Goal: Register for event/course

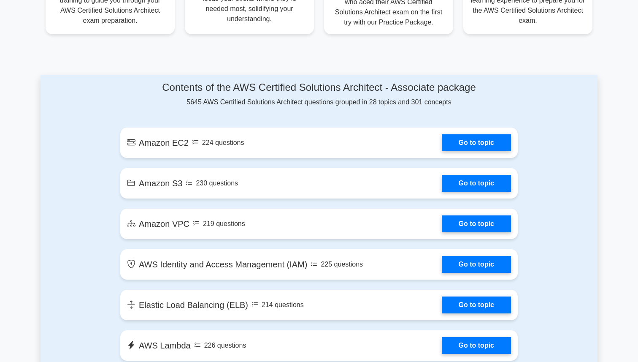
scroll to position [476, 0]
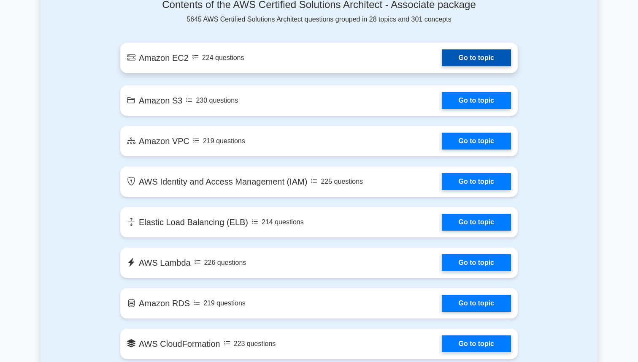
click at [493, 56] on link "Go to topic" at bounding box center [476, 57] width 69 height 17
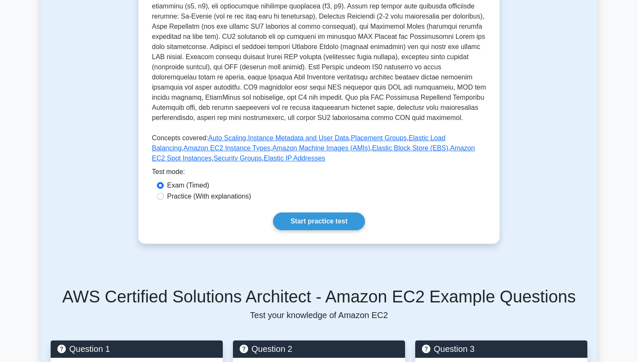
scroll to position [205, 0]
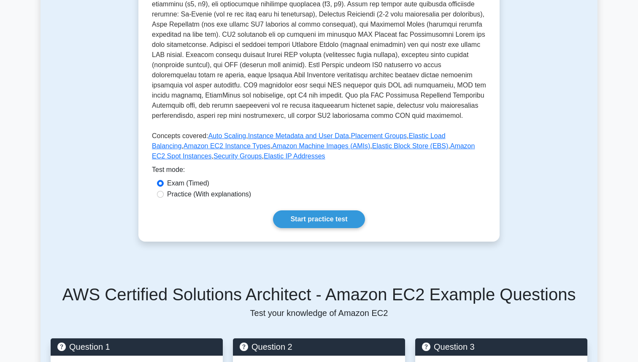
click at [170, 194] on label "Practice (With explanations)" at bounding box center [209, 194] width 84 height 10
click at [164, 194] on input "Practice (With explanations)" at bounding box center [160, 194] width 7 height 7
radio input "true"
click at [193, 183] on label "Exam (Timed)" at bounding box center [188, 183] width 42 height 10
click at [164, 183] on input "Exam (Timed)" at bounding box center [160, 183] width 7 height 7
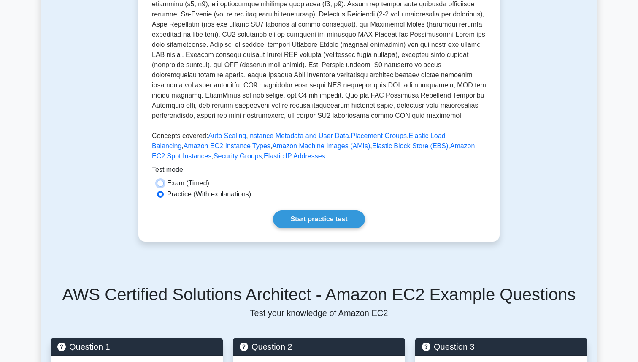
radio input "true"
click at [319, 220] on link "Start practice test" at bounding box center [319, 219] width 92 height 18
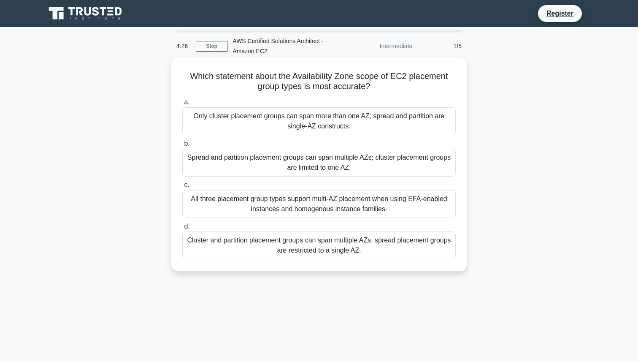
click at [220, 164] on div "Spread and partition placement groups can span multiple AZs; cluster placement …" at bounding box center [318, 163] width 273 height 28
click at [182, 146] on input "b. Spread and partition placement groups can span multiple AZs; cluster placeme…" at bounding box center [182, 143] width 0 height 5
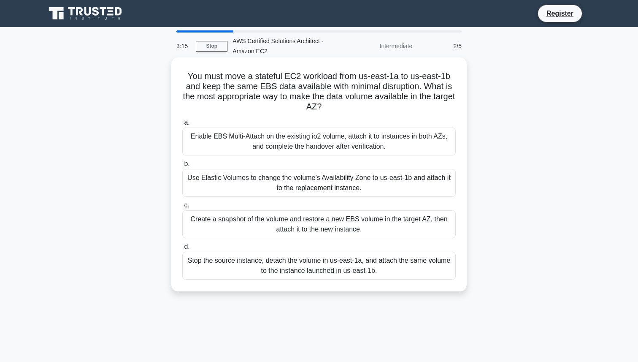
click at [247, 217] on div "Create a snapshot of the volume and restore a new EBS volume in the target AZ, …" at bounding box center [318, 224] width 273 height 28
click at [182, 208] on input "c. Create a snapshot of the volume and restore a new EBS volume in the target A…" at bounding box center [182, 205] width 0 height 5
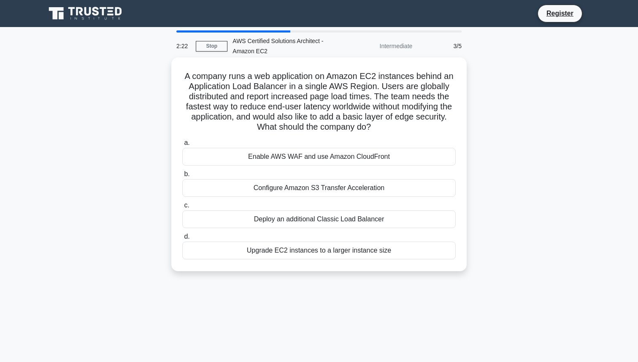
click at [265, 154] on div "Enable AWS WAF and use Amazon CloudFront" at bounding box center [318, 157] width 273 height 18
click at [182, 146] on input "a. Enable AWS WAF and use Amazon CloudFront" at bounding box center [182, 142] width 0 height 5
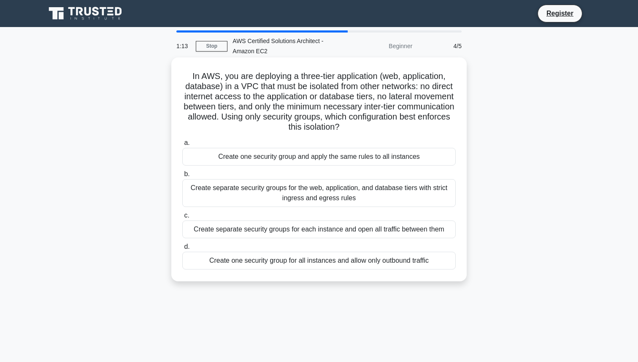
click at [274, 191] on div "Create separate security groups for the web, application, and database tiers wi…" at bounding box center [318, 193] width 273 height 28
click at [182, 177] on input "b. Create separate security groups for the web, application, and database tiers…" at bounding box center [182, 173] width 0 height 5
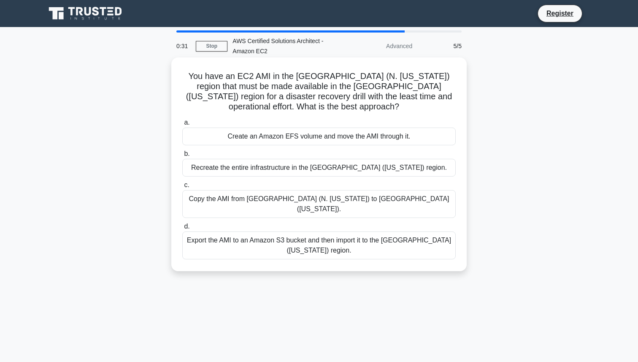
click at [279, 198] on div "Copy the AMI from US East (N. Virginia) to US West (Oregon)." at bounding box center [318, 204] width 273 height 28
click at [182, 188] on input "c. Copy the AMI from US East (N. Virginia) to US West (Oregon)." at bounding box center [182, 184] width 0 height 5
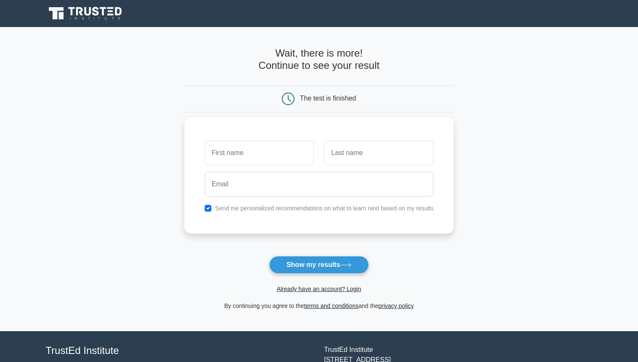
click at [265, 161] on input "text" at bounding box center [259, 153] width 109 height 24
type input "Simon"
click at [368, 152] on input "text" at bounding box center [378, 153] width 109 height 24
type input "Peter"
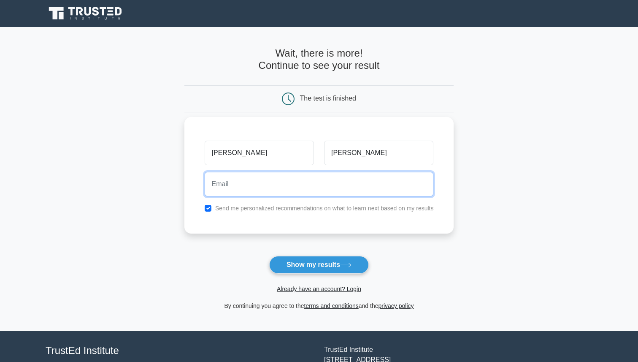
click at [324, 178] on input "email" at bounding box center [319, 184] width 229 height 24
type input "jdnk07@gmail.com"
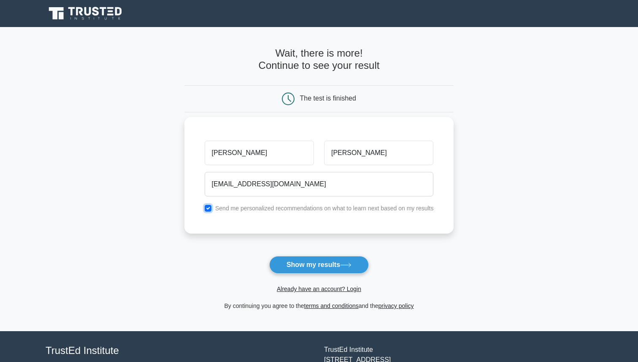
click at [211, 208] on input "checkbox" at bounding box center [208, 208] width 7 height 7
checkbox input "false"
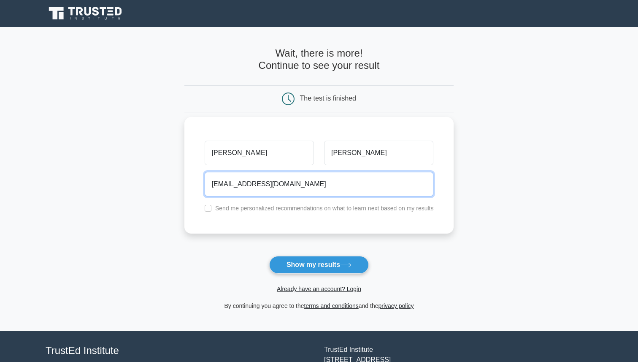
click at [218, 187] on input "jdnk07@gmail.com" at bounding box center [319, 184] width 229 height 24
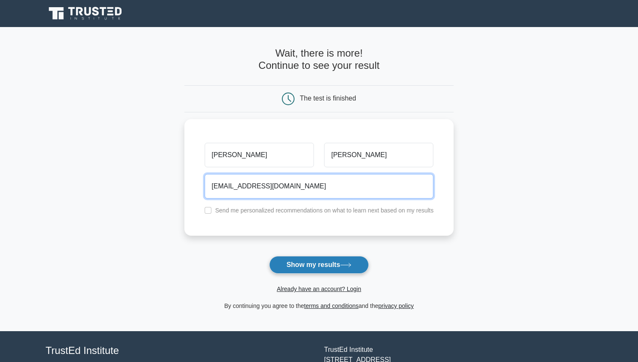
type input "abc@gmail.com"
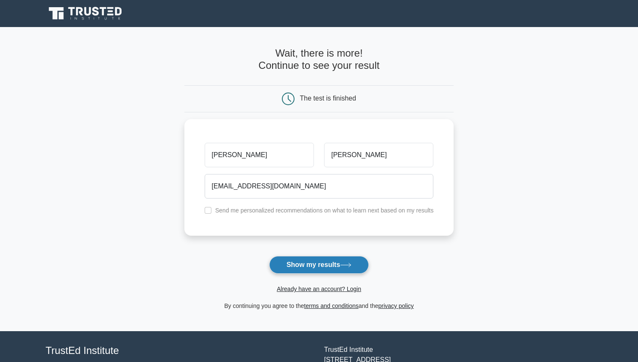
click at [287, 264] on button "Show my results" at bounding box center [319, 265] width 100 height 18
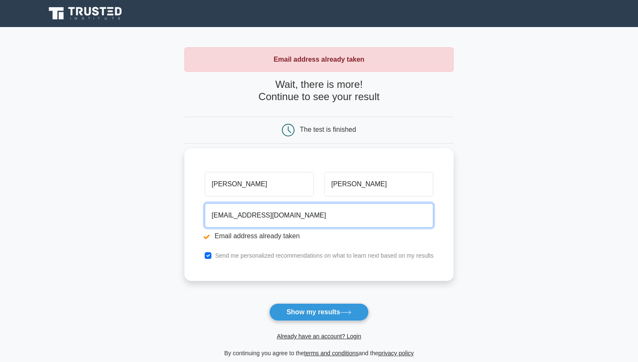
click at [214, 217] on input "[EMAIL_ADDRESS][DOMAIN_NAME]" at bounding box center [319, 215] width 229 height 24
type input "[EMAIL_ADDRESS][DOMAIN_NAME]"
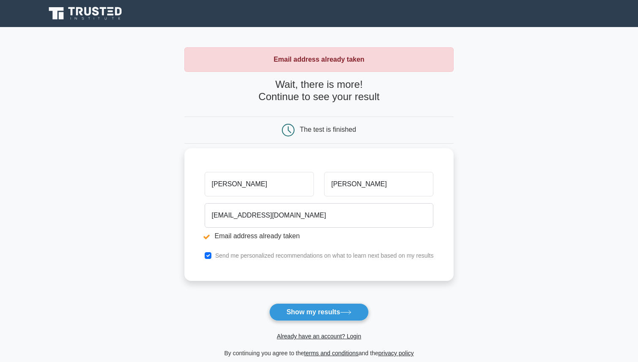
click at [214, 258] on div "Send me personalized recommendations on what to learn next based on my results" at bounding box center [319, 255] width 239 height 10
click at [206, 252] on input "checkbox" at bounding box center [208, 255] width 7 height 7
checkbox input "false"
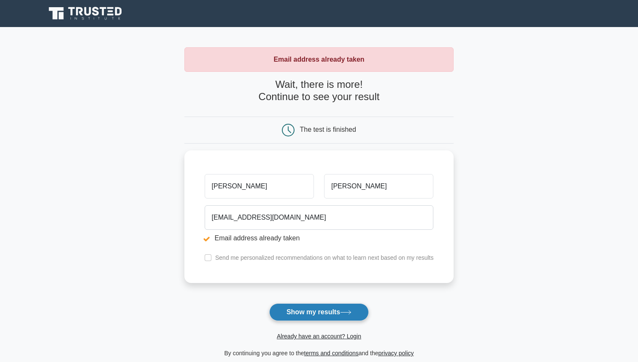
click at [307, 314] on button "Show my results" at bounding box center [319, 312] width 100 height 18
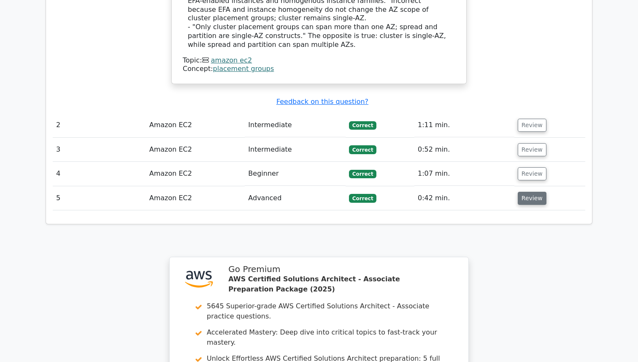
scroll to position [1052, 0]
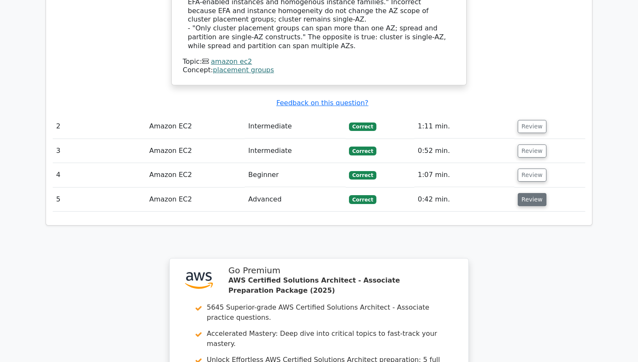
click at [535, 193] on button "Review" at bounding box center [532, 199] width 29 height 13
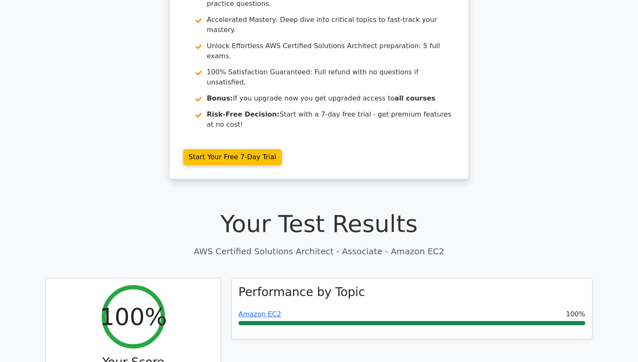
scroll to position [0, 0]
